Goal: Information Seeking & Learning: Learn about a topic

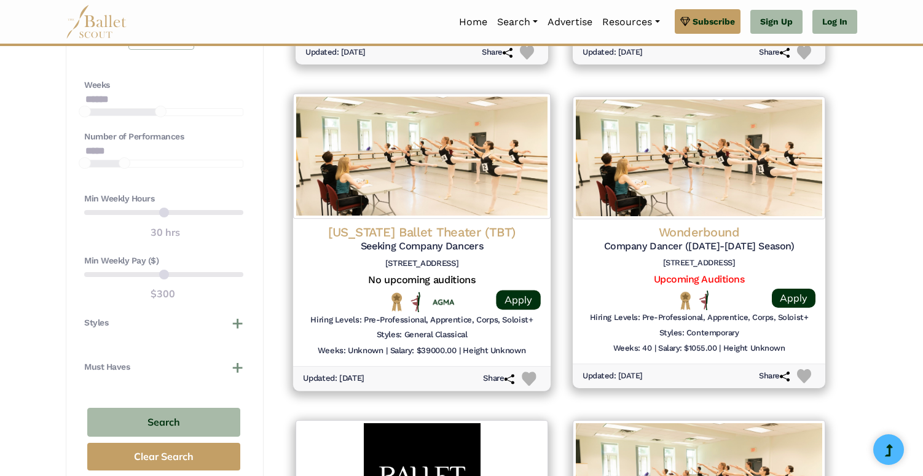
scroll to position [866, 0]
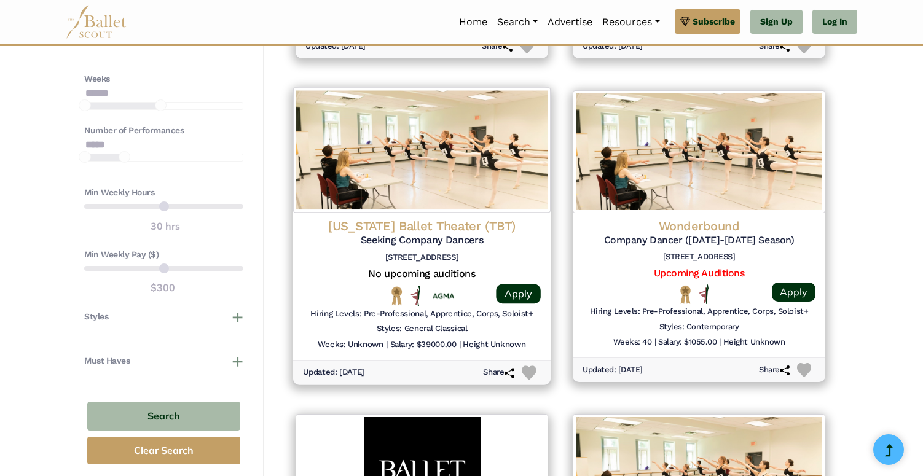
click at [436, 340] on h6 "Salary: $39000.00" at bounding box center [423, 345] width 66 height 10
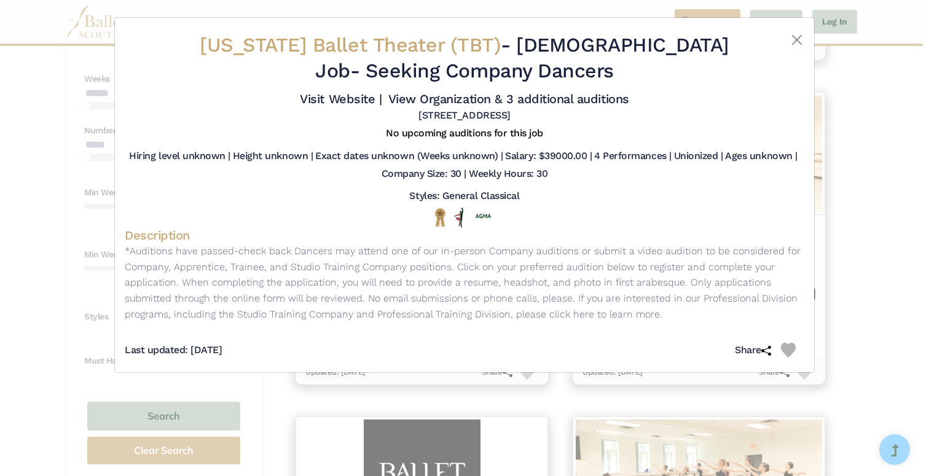
click at [837, 114] on div "Texas Ballet Theater (TBT) - Full Time Job - Seeking Company Dancers Visit Webs…" at bounding box center [464, 238] width 929 height 476
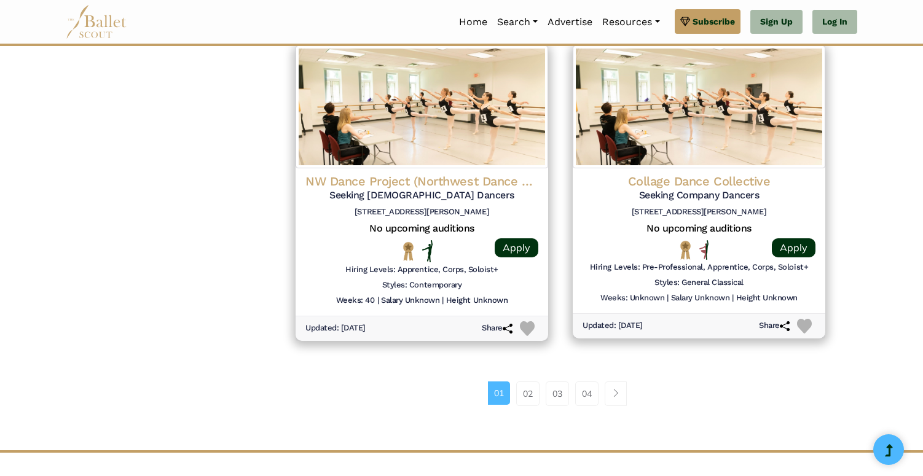
scroll to position [1585, 0]
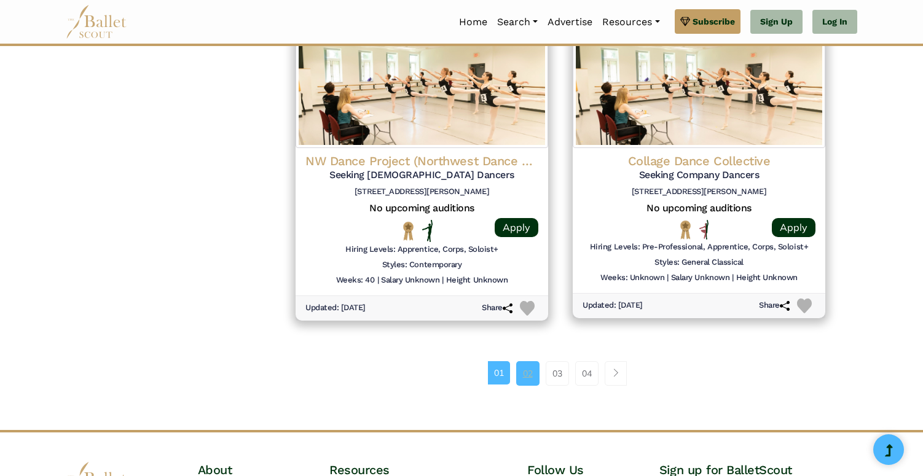
click at [521, 361] on link "02" at bounding box center [527, 373] width 23 height 25
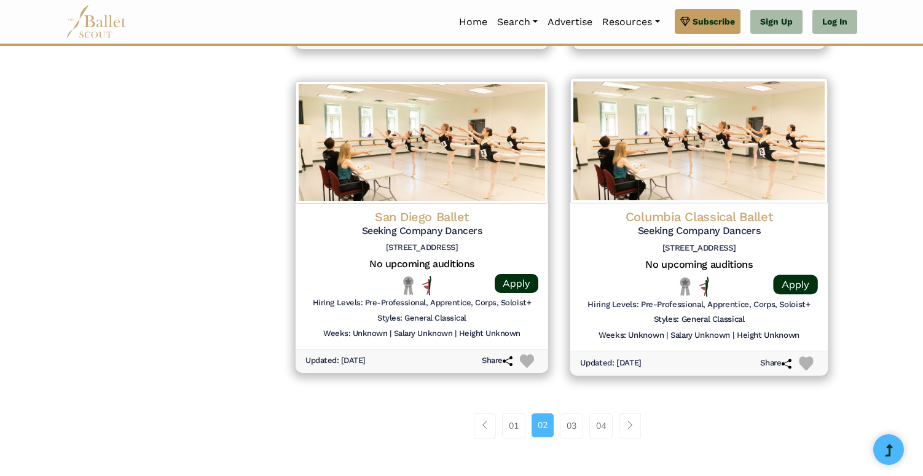
scroll to position [1519, 0]
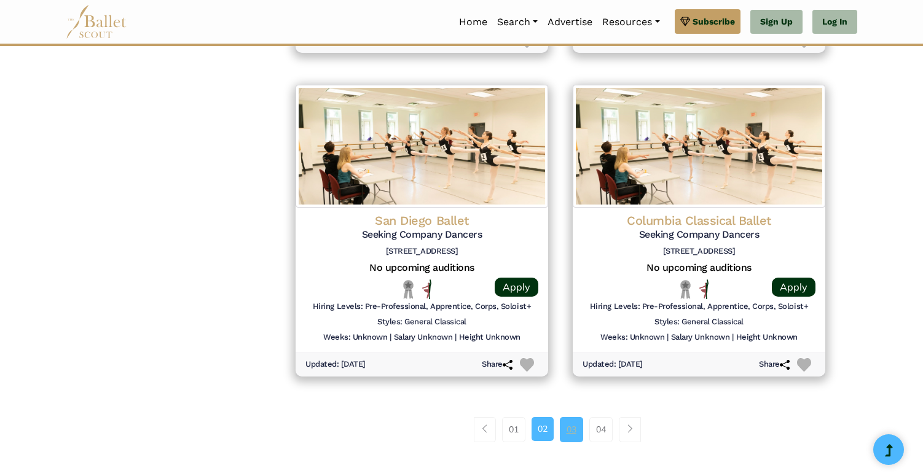
click at [576, 417] on link "03" at bounding box center [571, 429] width 23 height 25
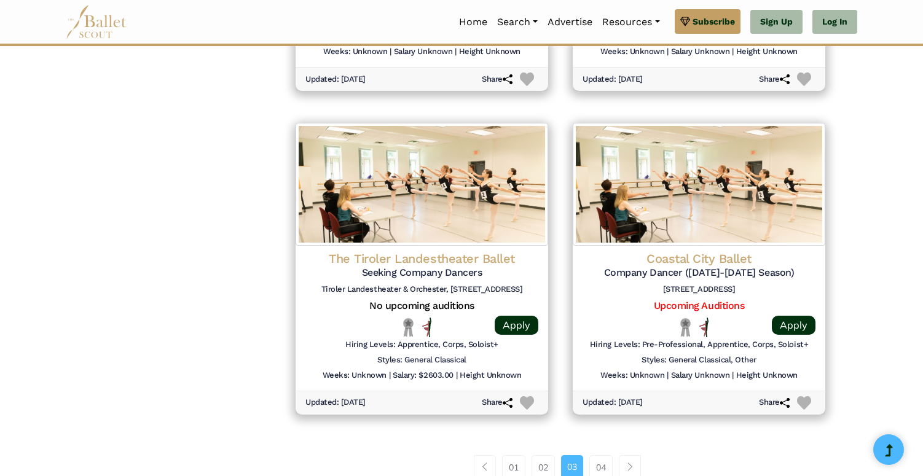
scroll to position [1561, 0]
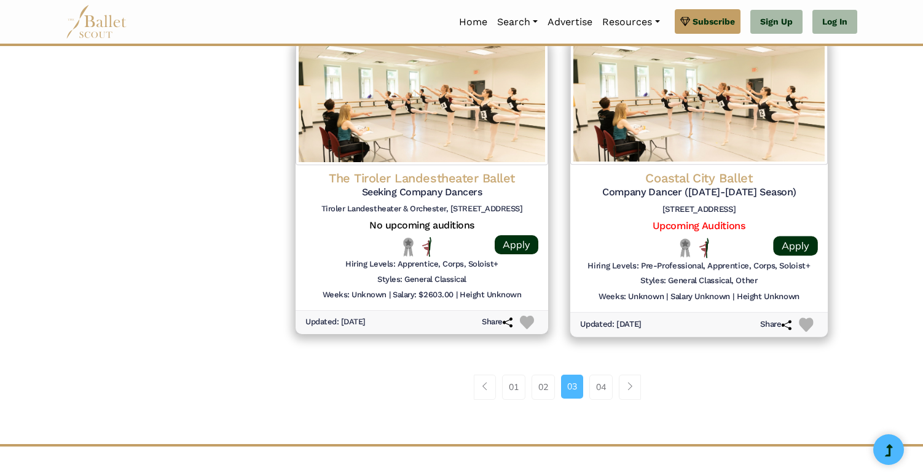
click at [670, 186] on h5 "Company Dancer ([DATE]-[DATE] Season)" at bounding box center [699, 192] width 238 height 13
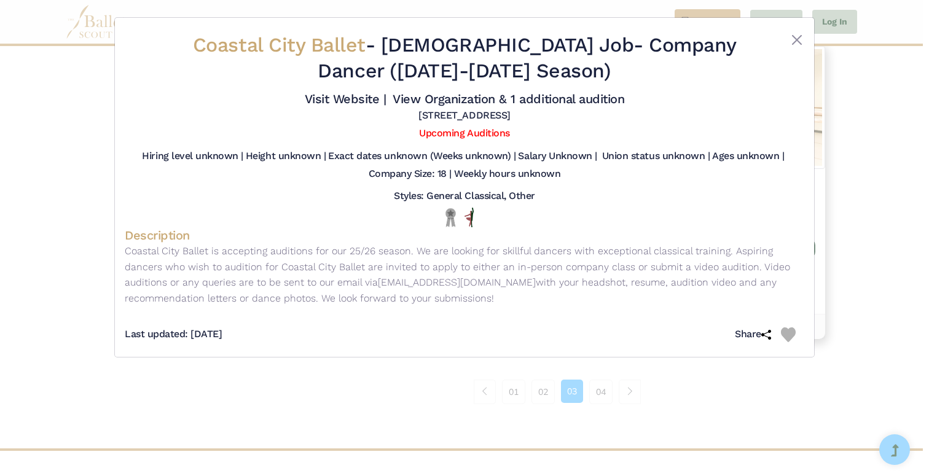
click at [860, 187] on div "Coastal City Ballet - Full Time Job - Company Dancer (2025-2026 Season) Visit W…" at bounding box center [464, 238] width 929 height 476
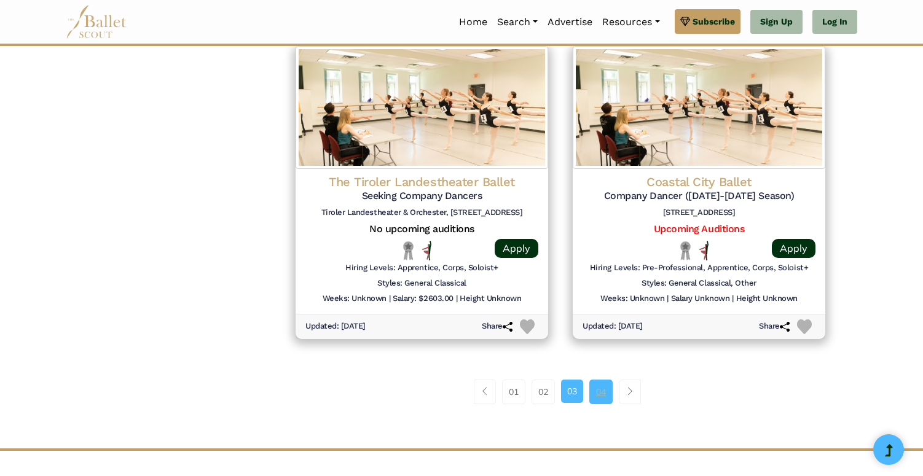
click at [603, 380] on link "04" at bounding box center [600, 392] width 23 height 25
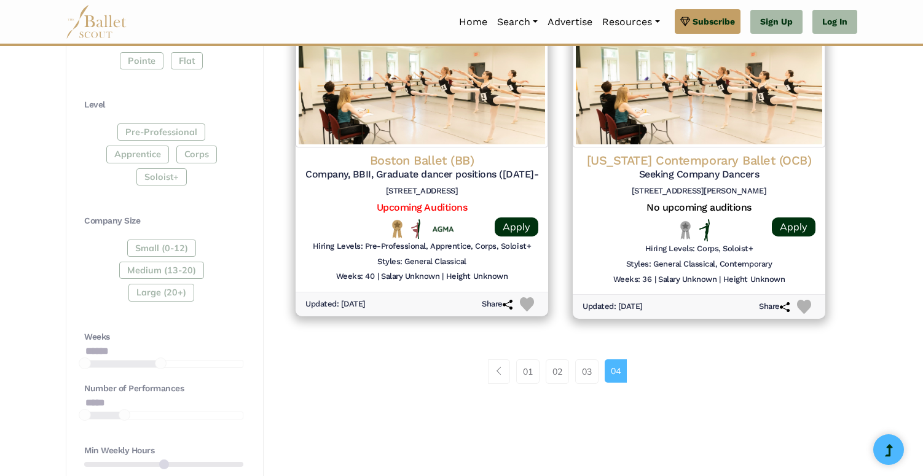
scroll to position [608, 0]
click at [525, 361] on link "01" at bounding box center [527, 371] width 23 height 25
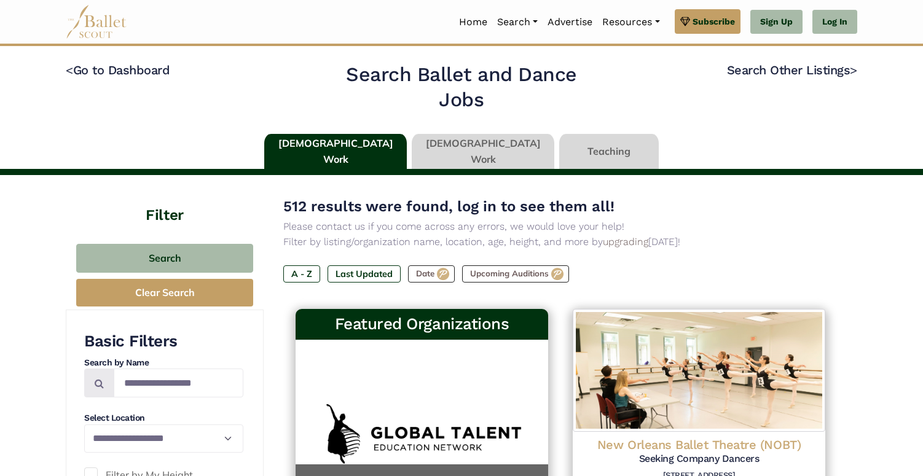
click at [564, 146] on link at bounding box center [609, 151] width 100 height 35
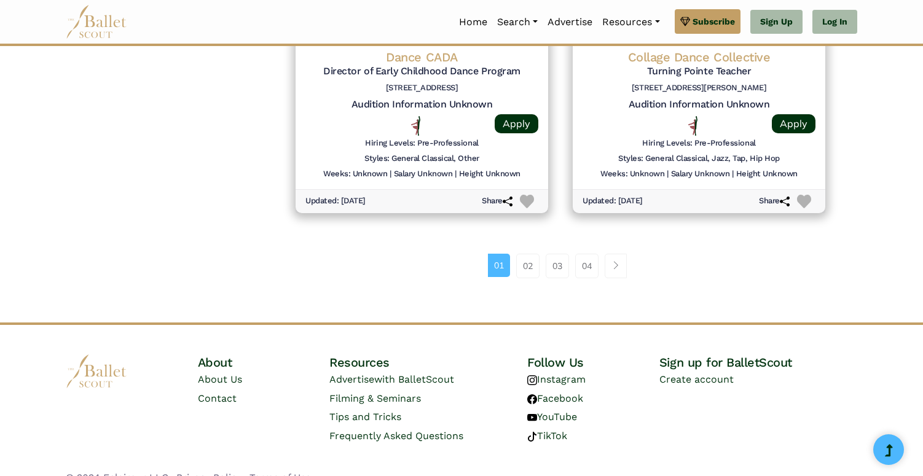
scroll to position [1692, 0]
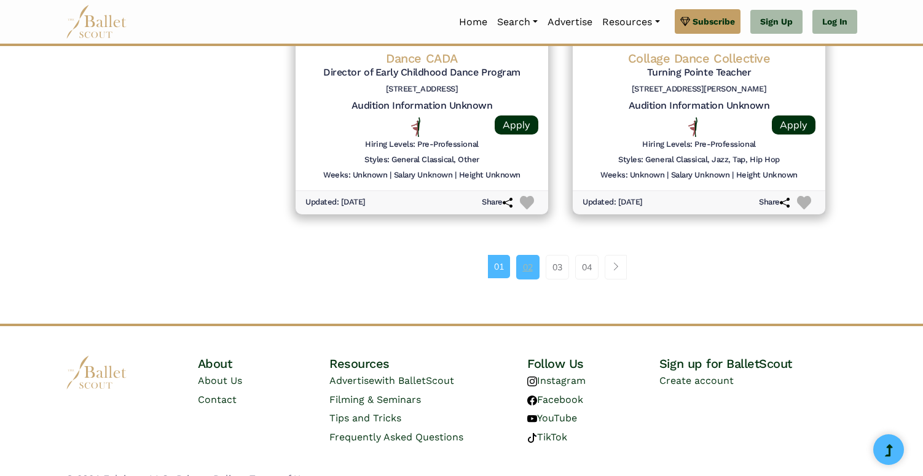
click at [524, 255] on link "02" at bounding box center [527, 267] width 23 height 25
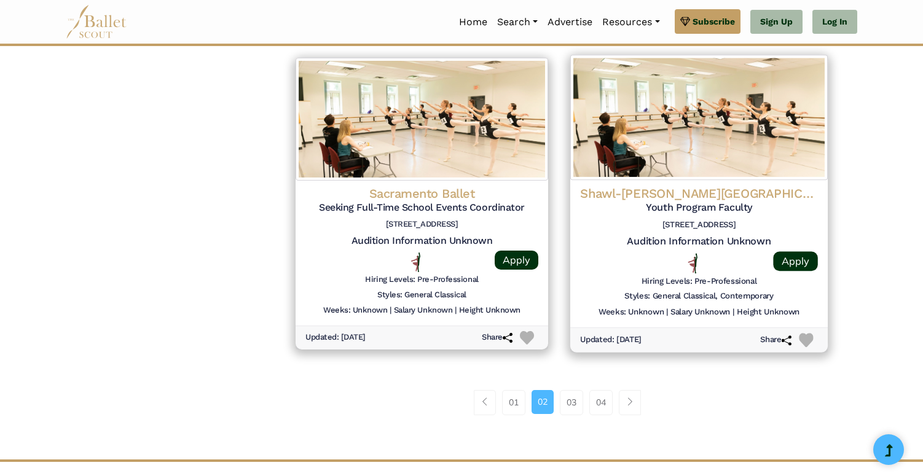
scroll to position [1599, 0]
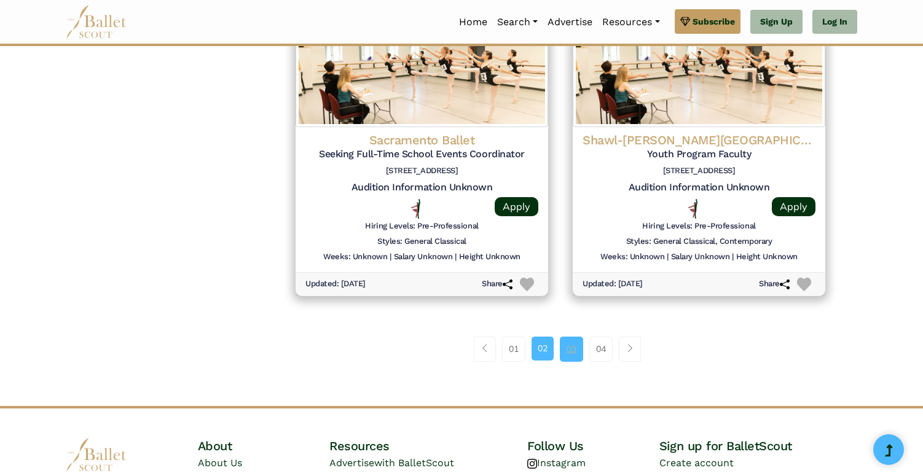
click at [567, 337] on link "03" at bounding box center [571, 349] width 23 height 25
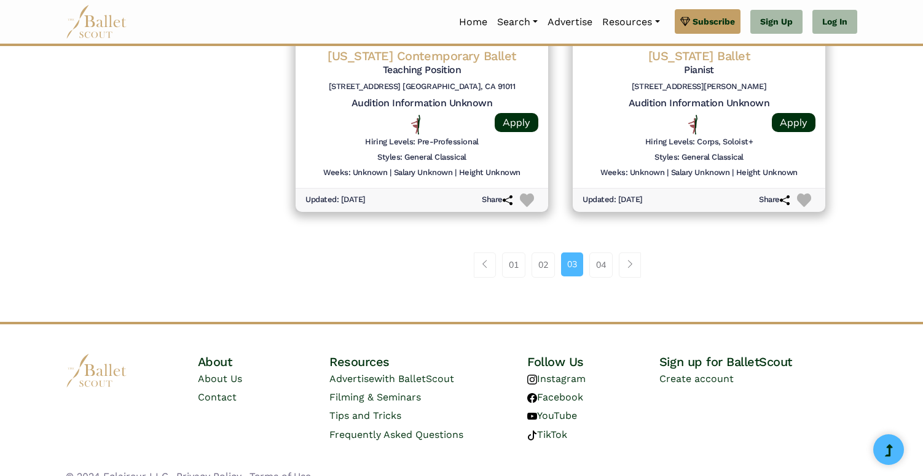
scroll to position [1682, 0]
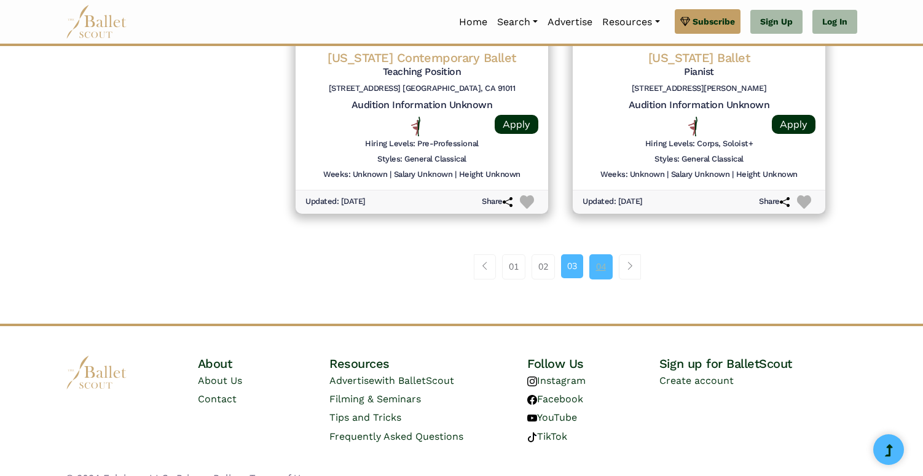
click at [613, 254] on link "04" at bounding box center [600, 266] width 23 height 25
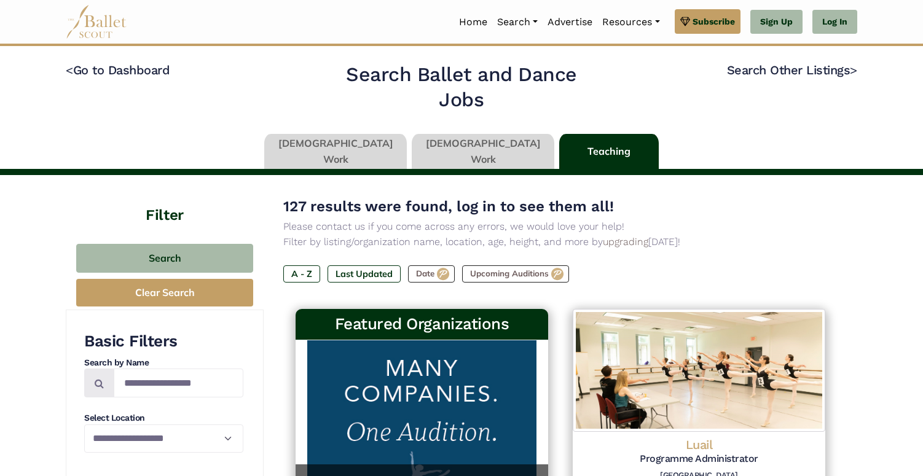
click at [461, 146] on link at bounding box center [483, 151] width 143 height 35
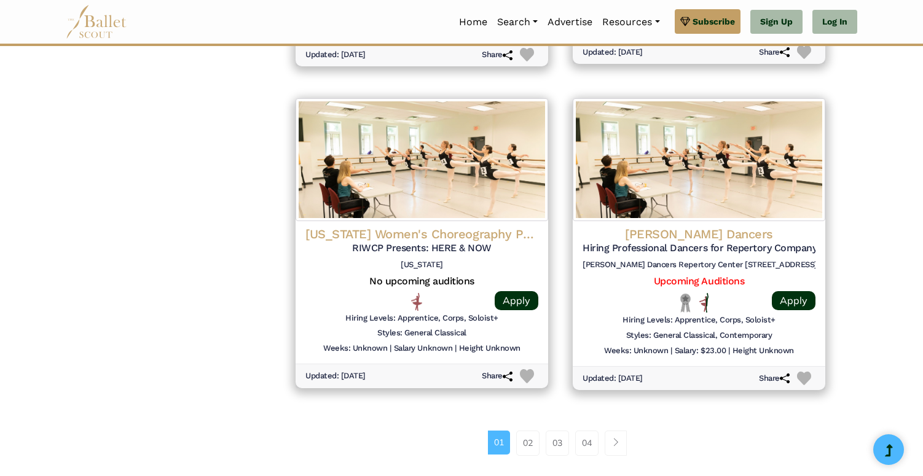
scroll to position [1516, 0]
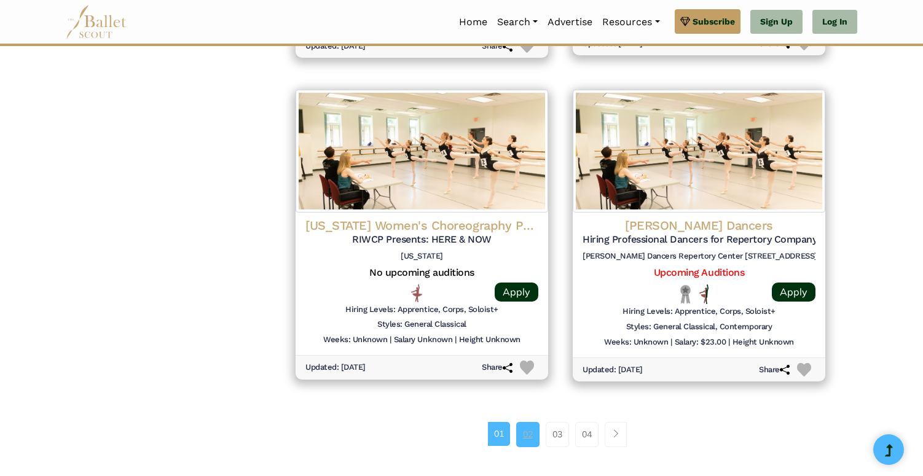
click at [516, 422] on link "02" at bounding box center [527, 434] width 23 height 25
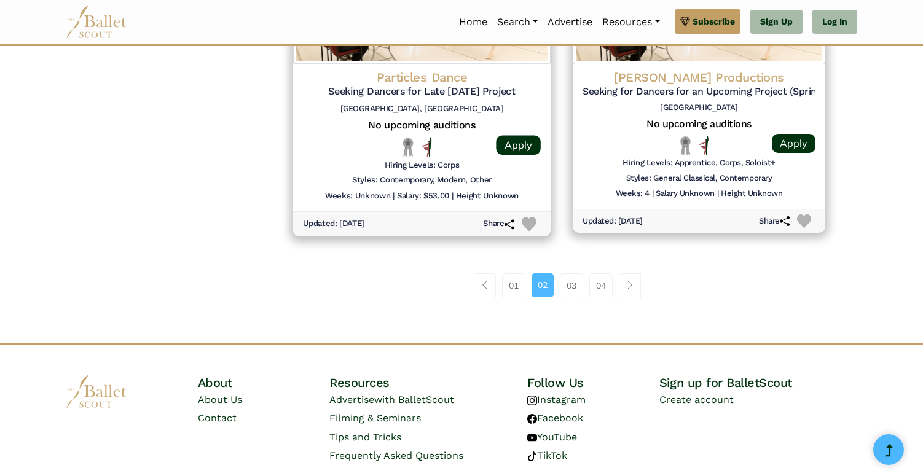
scroll to position [1674, 0]
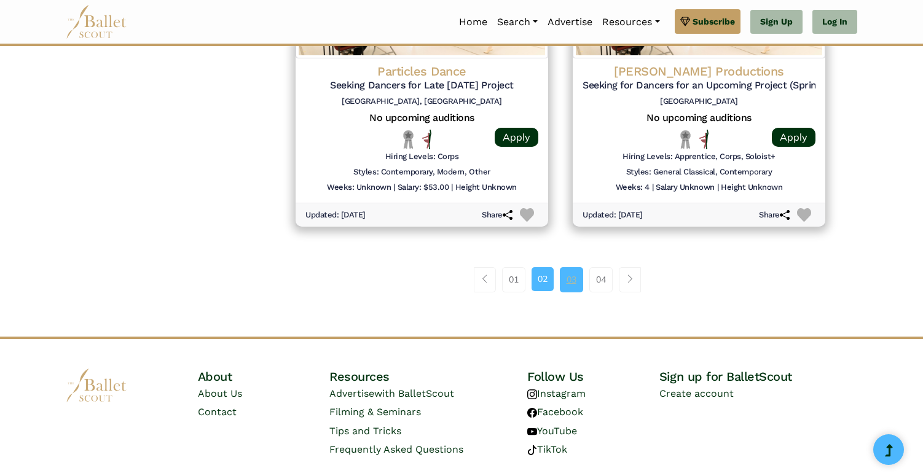
click at [564, 267] on link "03" at bounding box center [571, 279] width 23 height 25
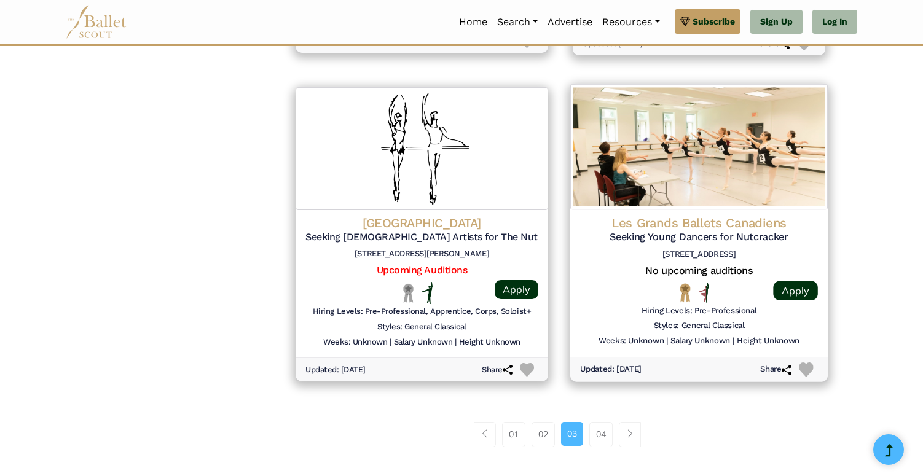
scroll to position [1525, 0]
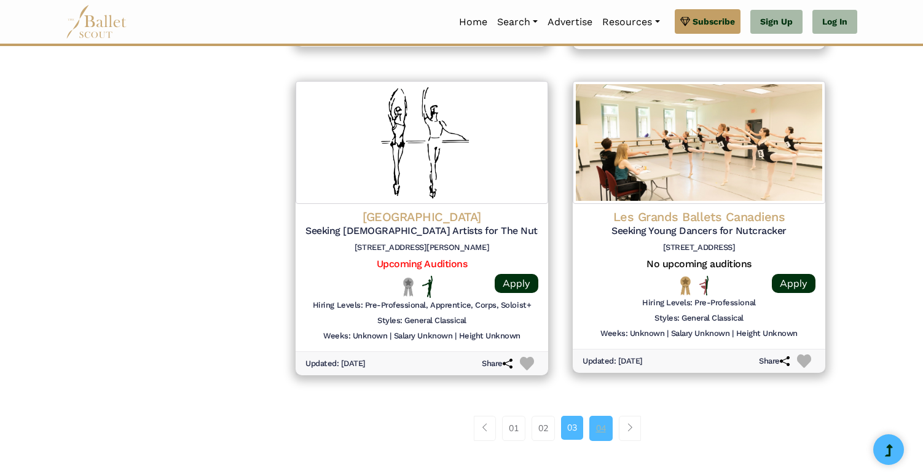
click at [600, 416] on link "04" at bounding box center [600, 428] width 23 height 25
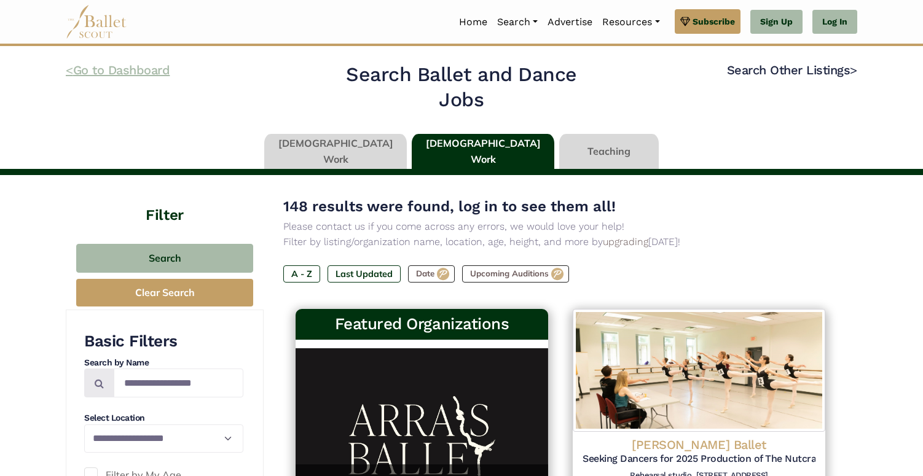
click at [136, 74] on link "< Go to Dashboard" at bounding box center [118, 70] width 104 height 15
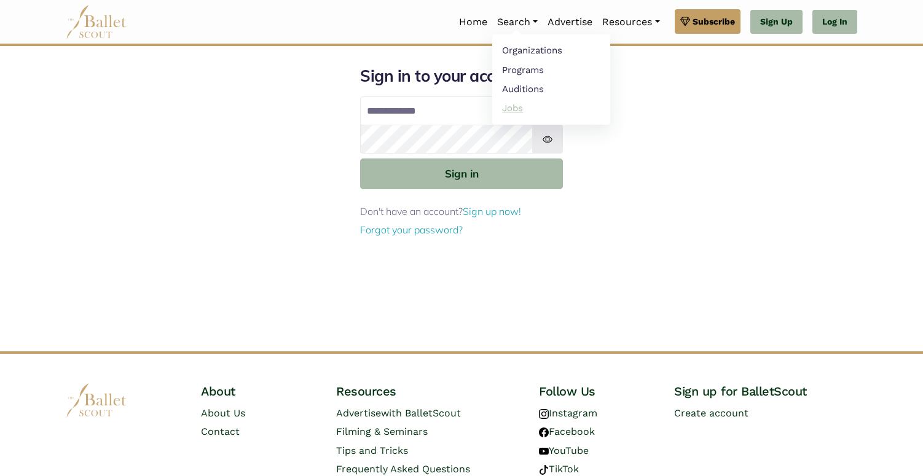
click at [507, 117] on link "Jobs" at bounding box center [551, 107] width 118 height 19
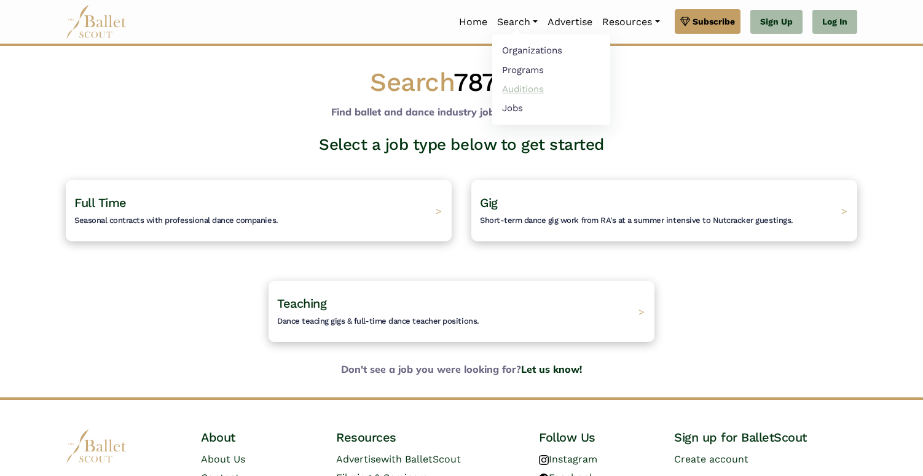
click at [517, 90] on link "Auditions" at bounding box center [551, 88] width 118 height 19
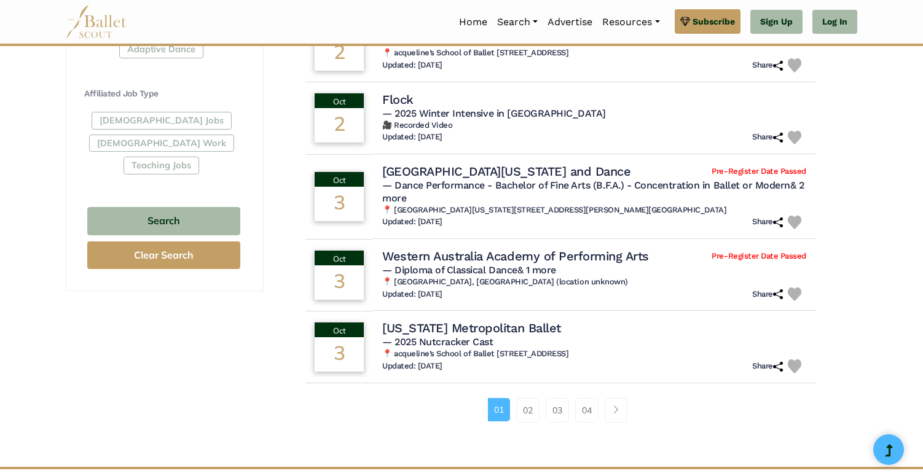
scroll to position [694, 0]
click at [536, 406] on link "02" at bounding box center [527, 410] width 23 height 25
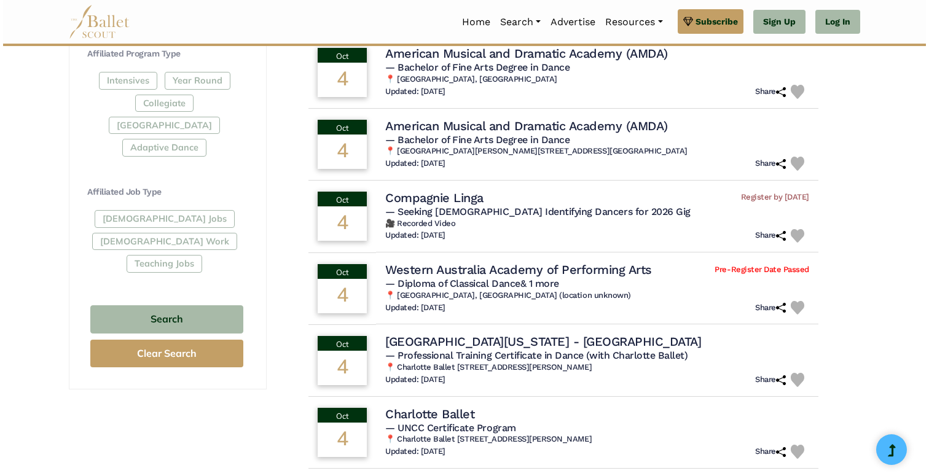
scroll to position [649, 0]
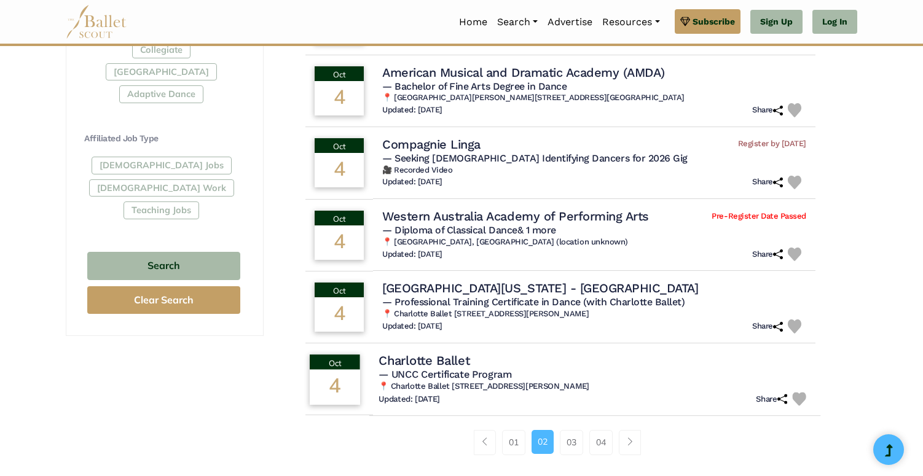
click at [571, 368] on h5 "— UNCC Certificate Program" at bounding box center [594, 374] width 433 height 13
click at [596, 297] on span "— Professional Training Certificate in Dance (with Charlotte Ballet)" at bounding box center [532, 302] width 308 height 12
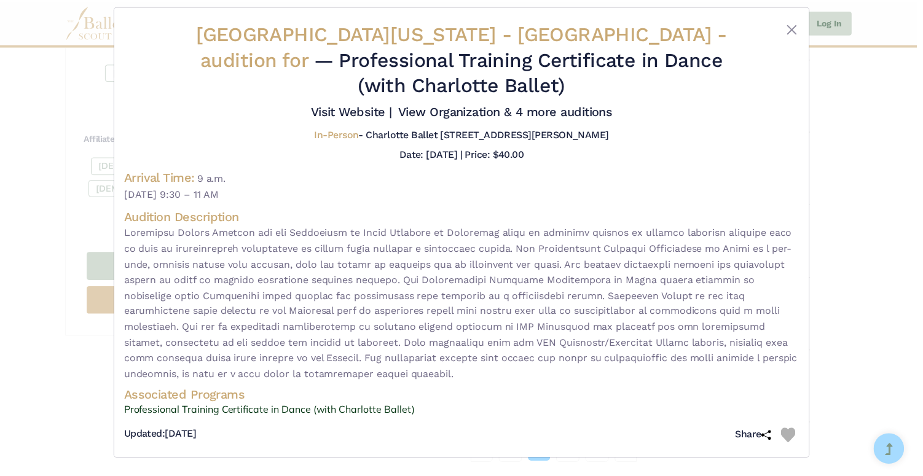
scroll to position [16, 0]
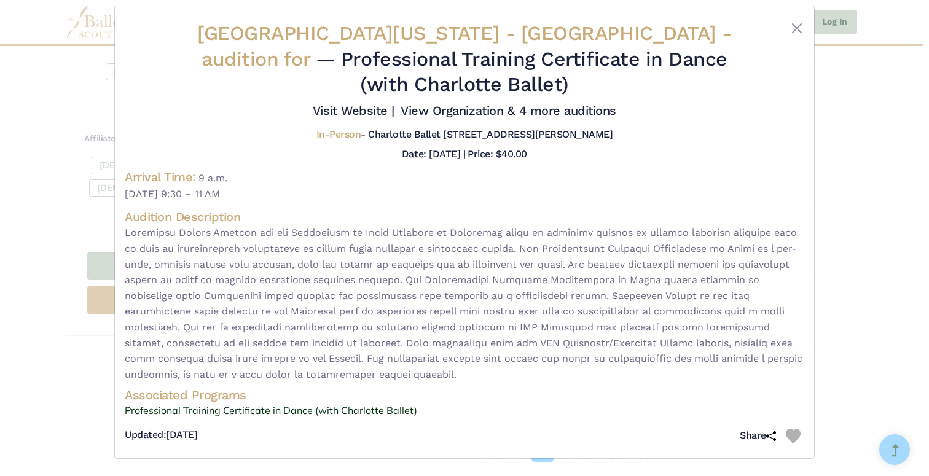
click at [566, 340] on span at bounding box center [465, 303] width 680 height 157
click at [537, 280] on span at bounding box center [465, 303] width 680 height 157
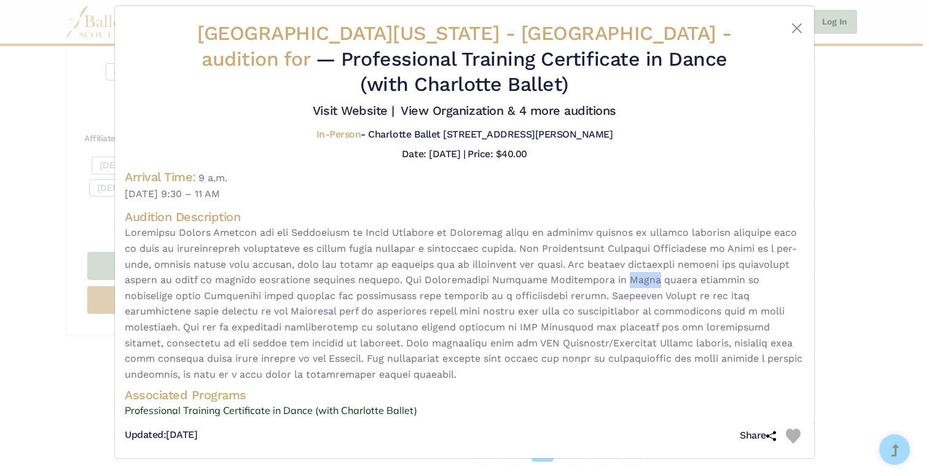
click at [537, 280] on span at bounding box center [465, 303] width 680 height 157
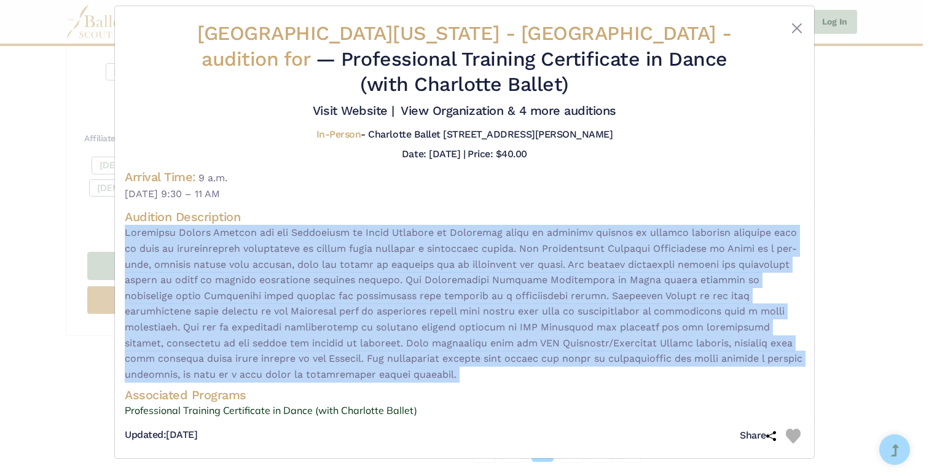
click at [509, 342] on span at bounding box center [465, 303] width 680 height 157
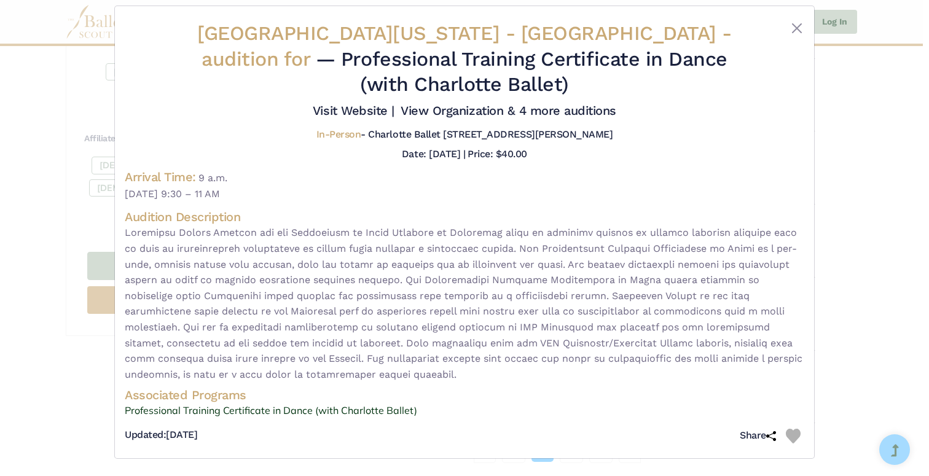
click at [493, 349] on span at bounding box center [465, 303] width 680 height 157
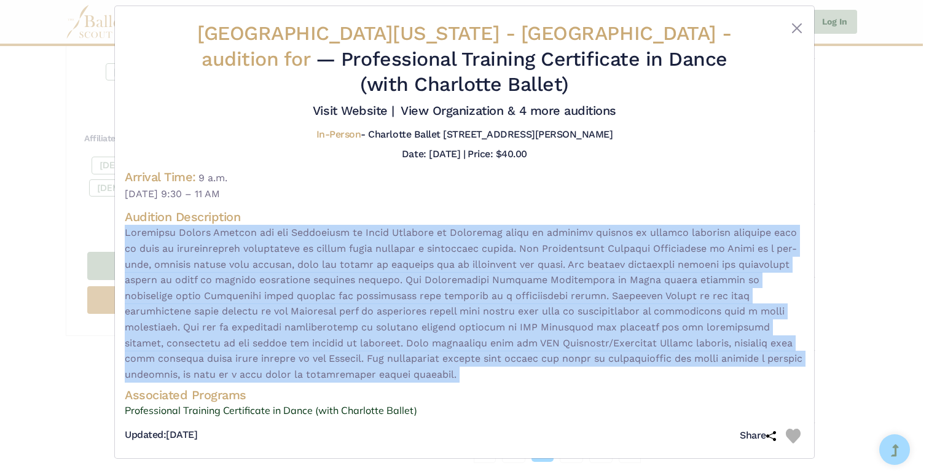
click at [449, 396] on h4 "Associated Programs" at bounding box center [465, 395] width 680 height 16
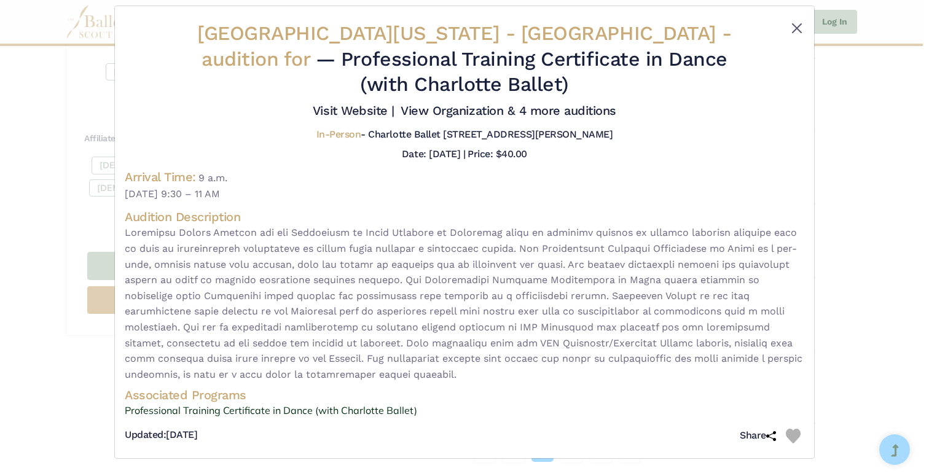
click at [790, 22] on button "Close" at bounding box center [797, 28] width 15 height 15
